Goal: Information Seeking & Learning: Learn about a topic

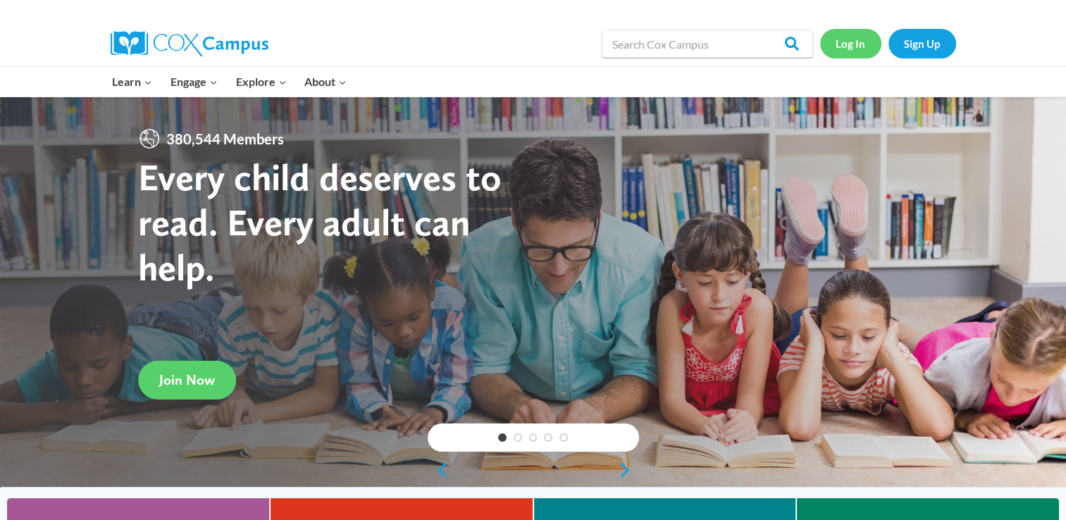
click at [854, 46] on link "Log In" at bounding box center [850, 43] width 61 height 29
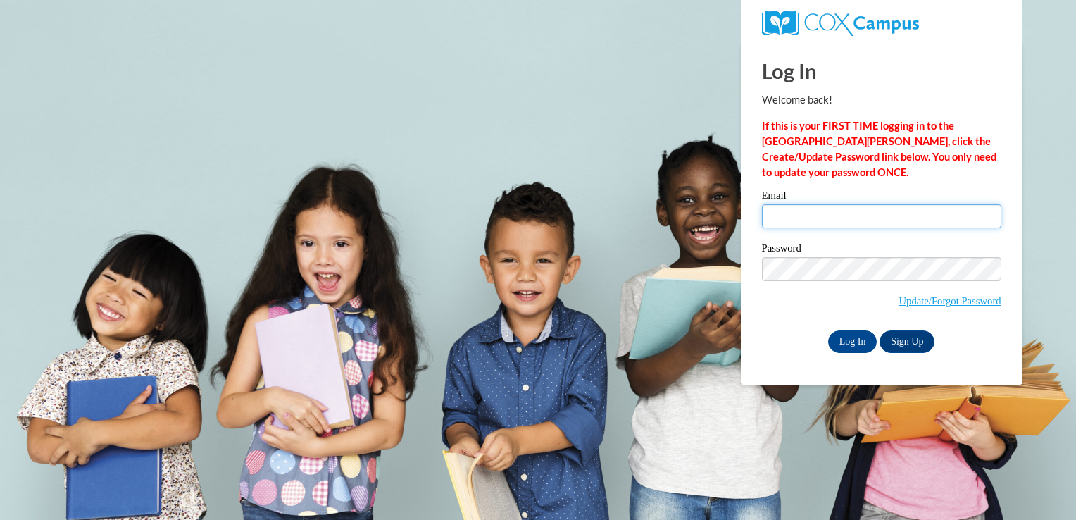
click at [831, 224] on input "Email" at bounding box center [881, 216] width 239 height 24
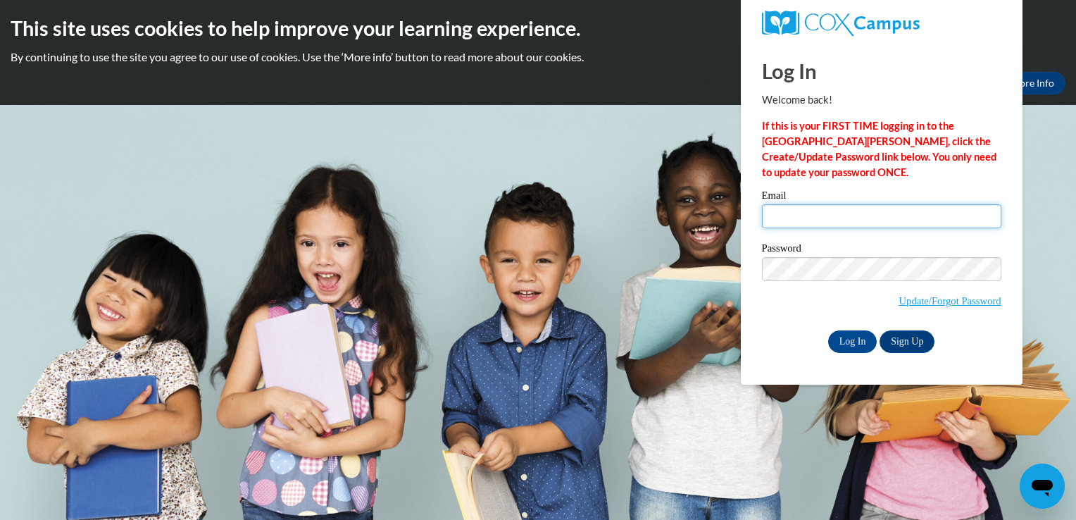
type input "akucinski01@gmail.com"
click at [830, 285] on span "Update/Forgot Password" at bounding box center [881, 286] width 239 height 58
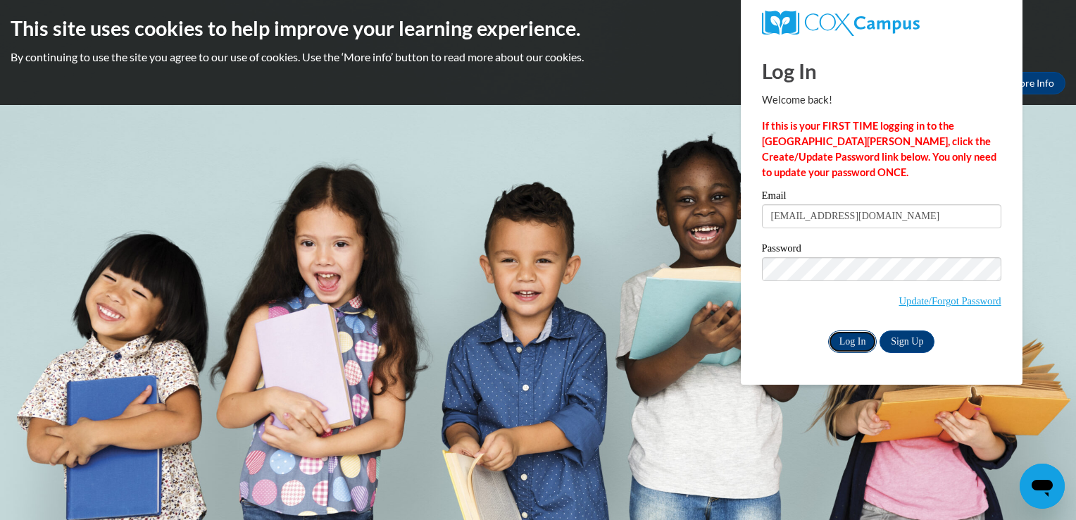
click at [849, 334] on input "Log In" at bounding box center [852, 341] width 49 height 23
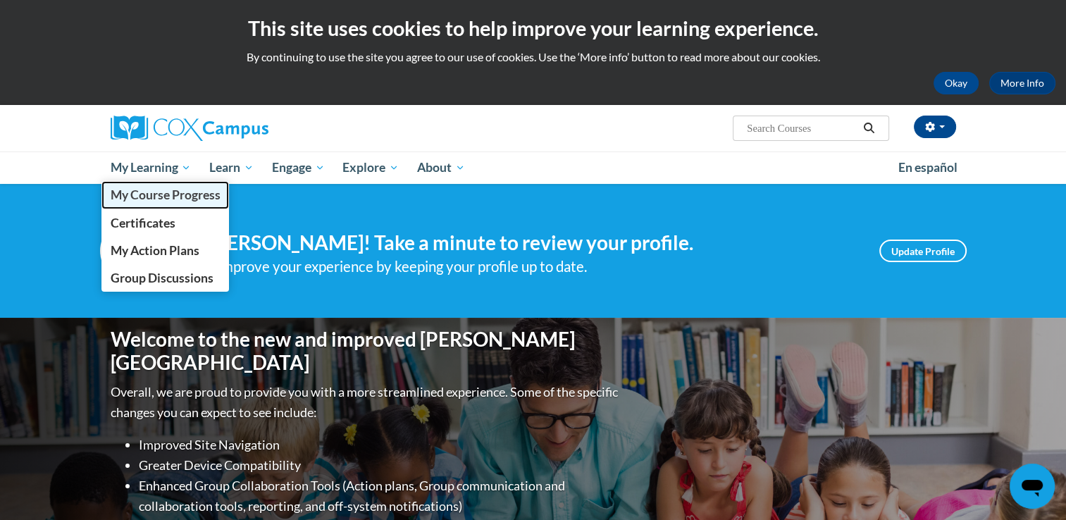
click at [176, 188] on span "My Course Progress" at bounding box center [165, 194] width 110 height 15
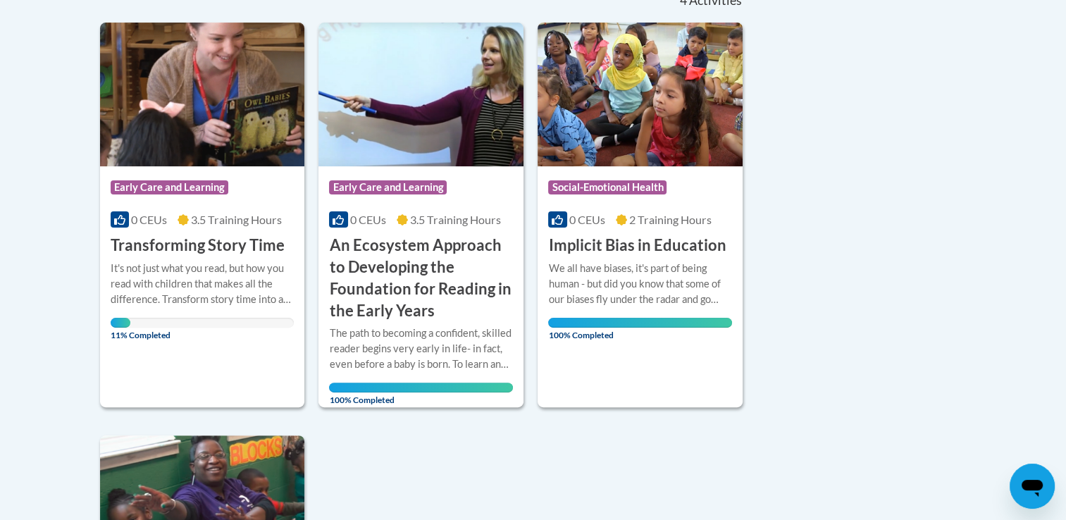
scroll to position [339, 0]
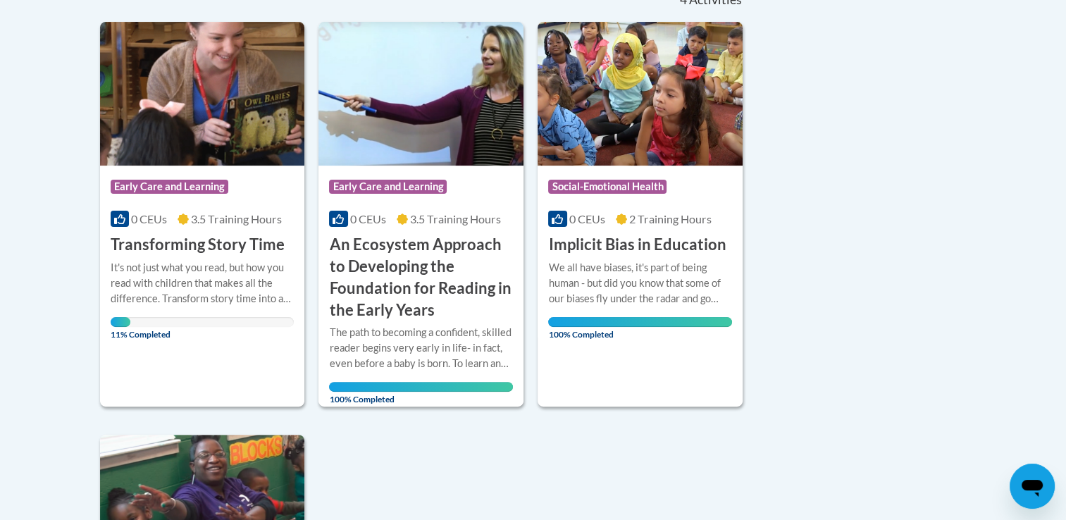
click at [196, 346] on div "Course Category: Early Care and Learning 0 CEUs 3.5 Training Hours COURSE Trans…" at bounding box center [202, 214] width 205 height 385
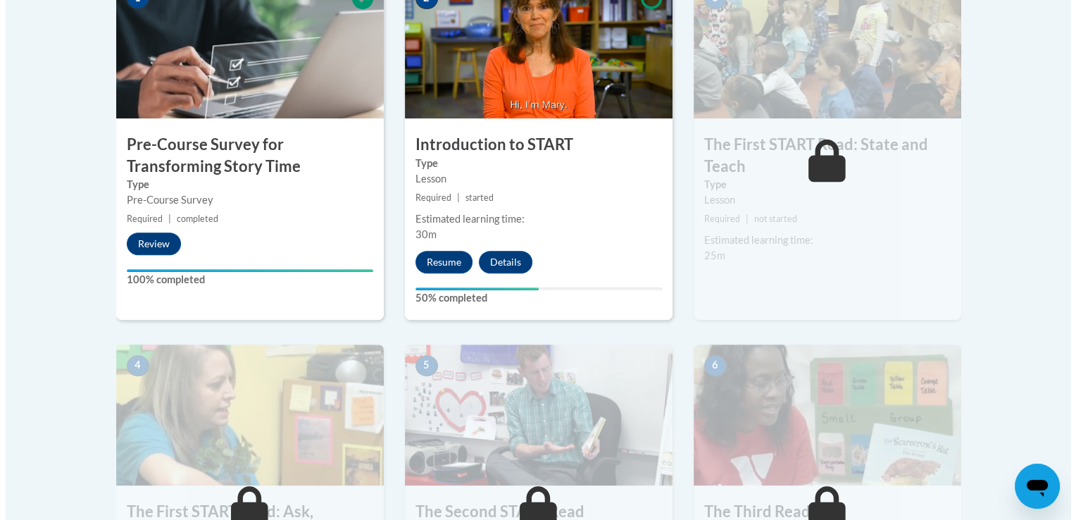
scroll to position [513, 0]
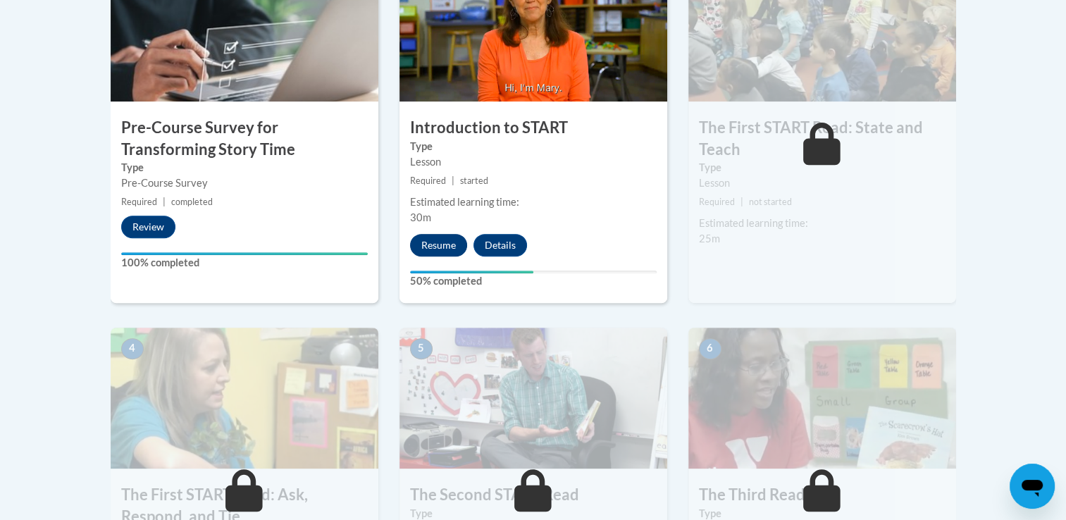
click at [432, 244] on button "Resume" at bounding box center [438, 245] width 57 height 23
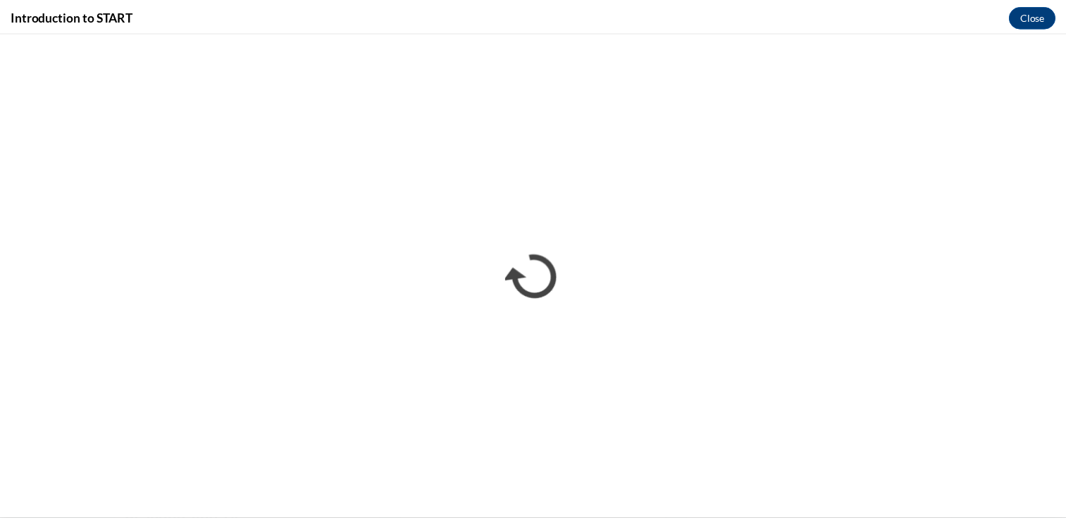
scroll to position [0, 0]
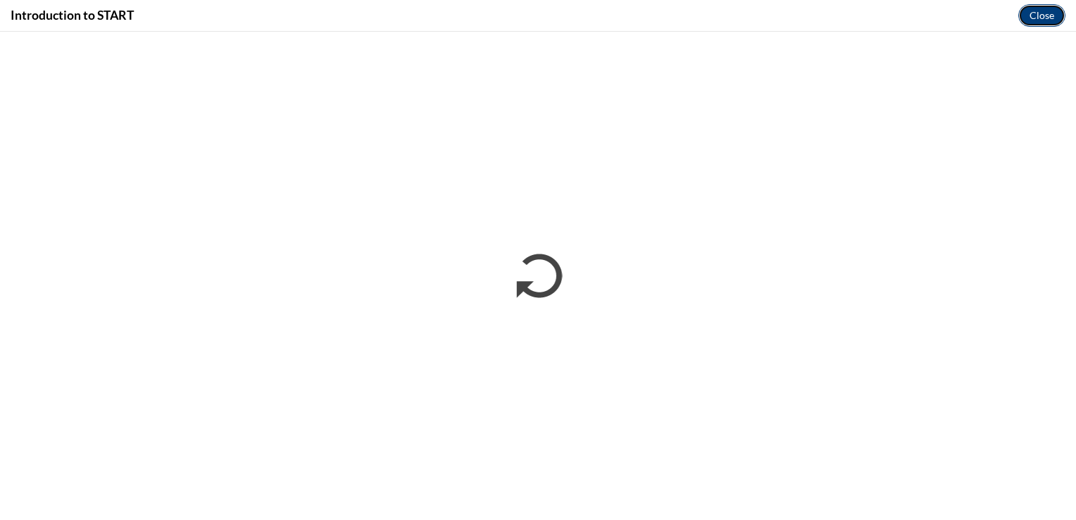
click at [1039, 22] on button "Close" at bounding box center [1041, 15] width 47 height 23
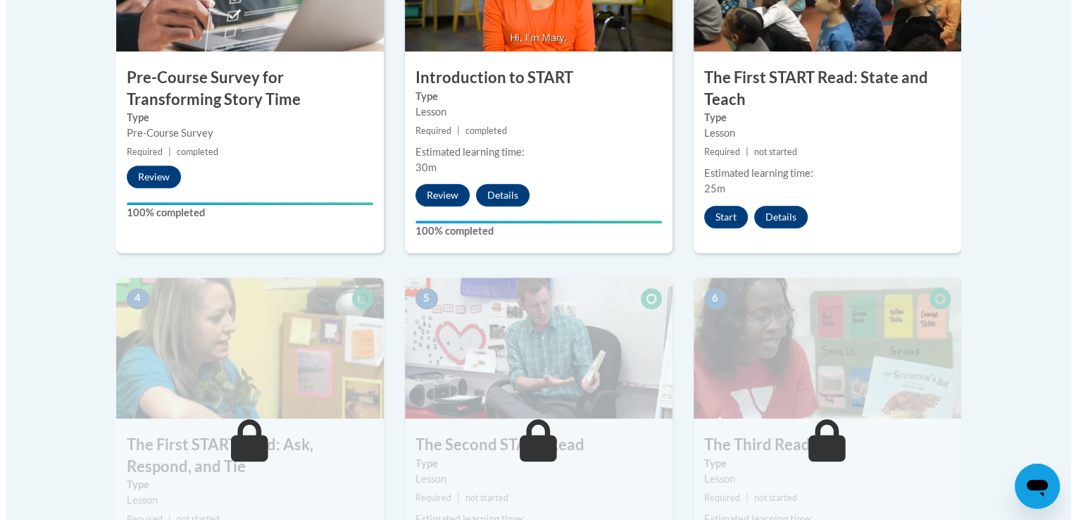
scroll to position [561, 0]
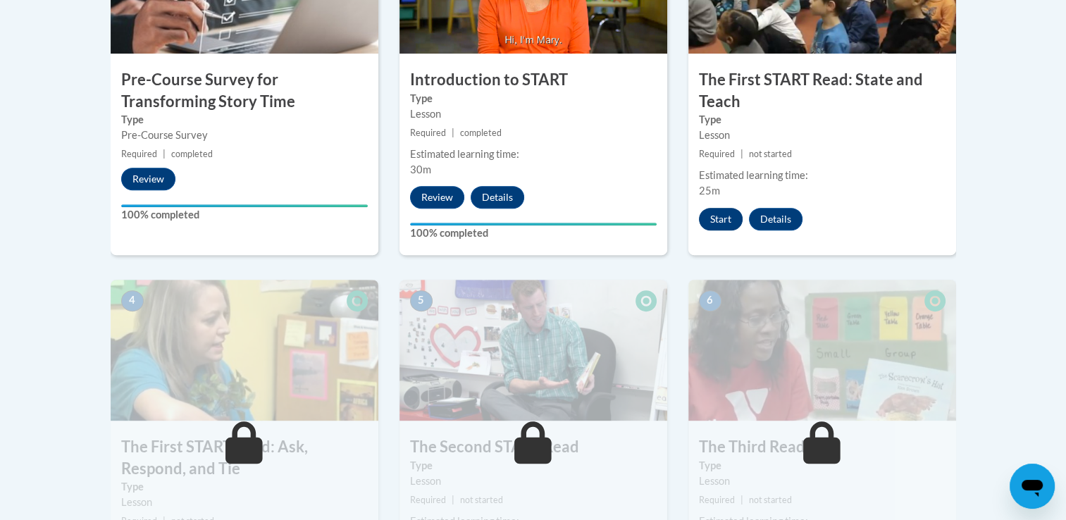
click at [721, 208] on button "Start" at bounding box center [721, 219] width 44 height 23
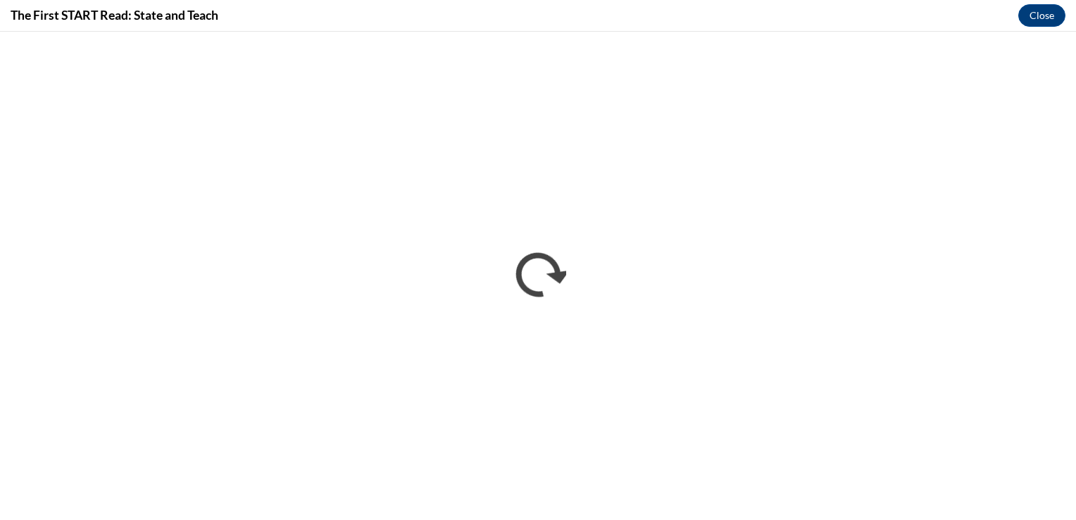
scroll to position [0, 0]
